Goal: Task Accomplishment & Management: Use online tool/utility

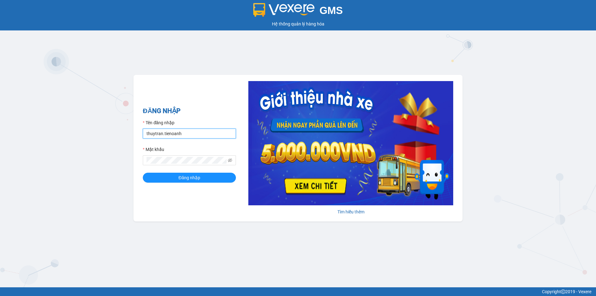
drag, startPoint x: 162, startPoint y: 135, endPoint x: 132, endPoint y: 129, distance: 31.4
click at [132, 129] on div "GMS Hệ thống quản lý hàng hóa ĐĂNG NHẬP Tên đăng nhập thuytran.tienoanh Mật khẩ…" at bounding box center [298, 143] width 596 height 287
type input "kieudiem.tienoanh"
click at [143, 173] on button "Đăng nhập" at bounding box center [189, 178] width 93 height 10
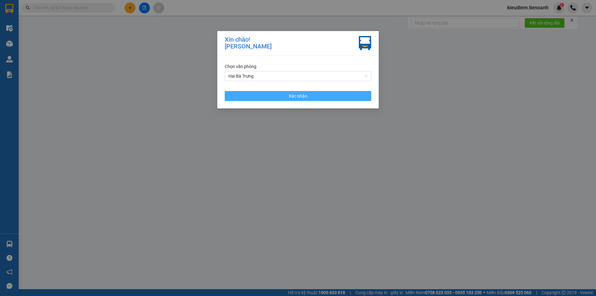
click at [264, 92] on button "Xác nhận" at bounding box center [298, 96] width 147 height 10
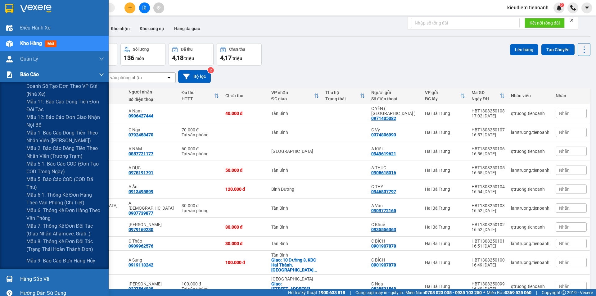
click at [24, 78] on span "Báo cáo" at bounding box center [29, 75] width 19 height 8
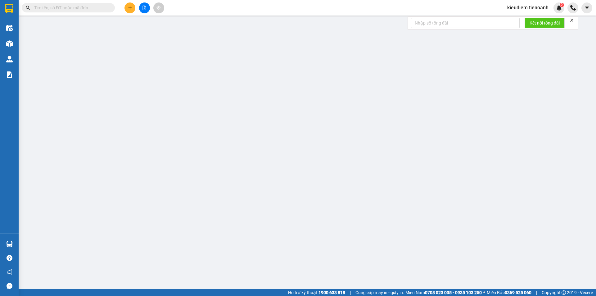
click at [538, 9] on span "kieudiem.tienoanh" at bounding box center [528, 8] width 51 height 8
